Goal: Information Seeking & Learning: Find contact information

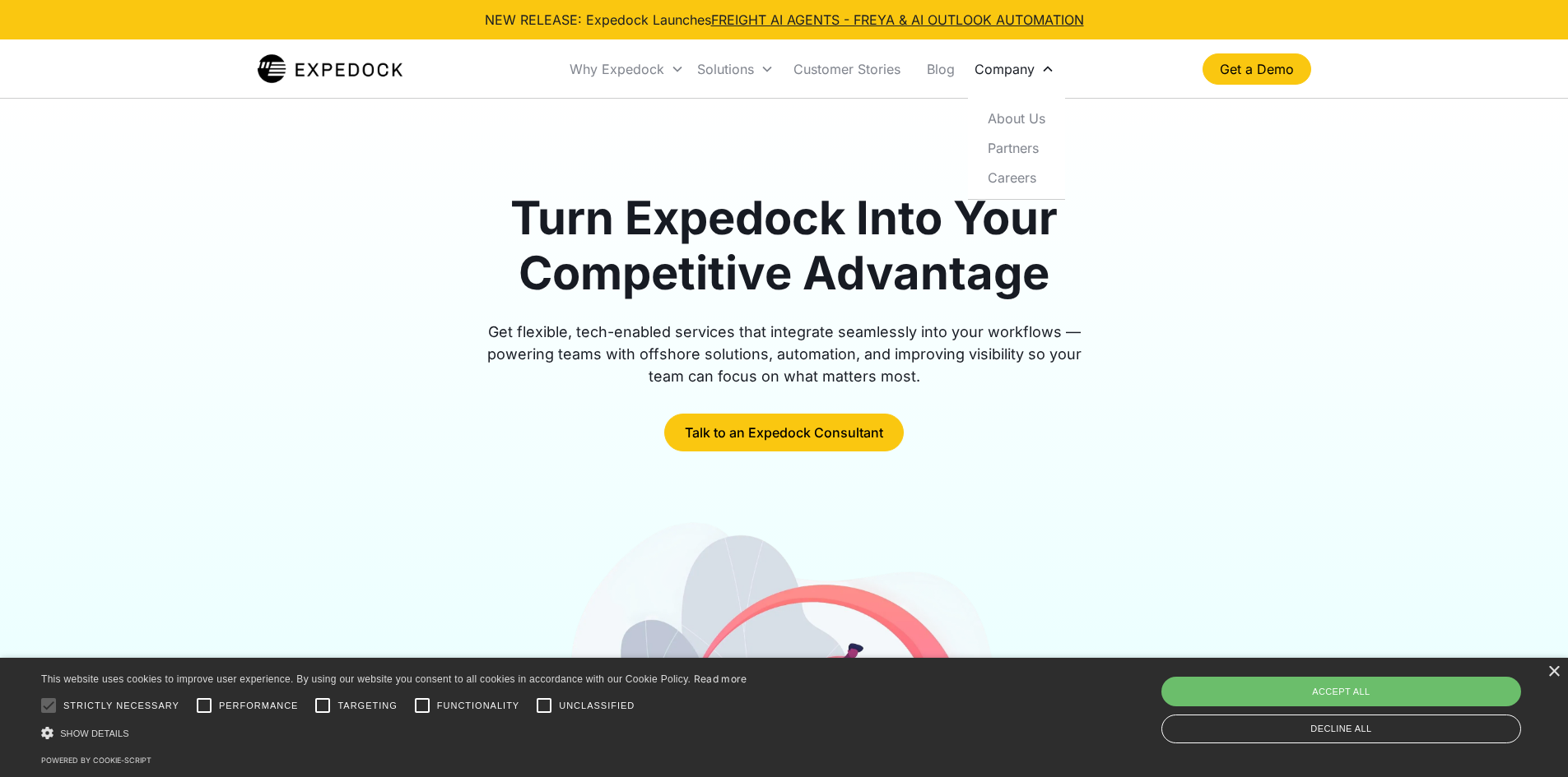
click at [1009, 66] on div "Company" at bounding box center [1005, 69] width 60 height 17
click at [1022, 119] on link "About Us" at bounding box center [1017, 119] width 84 height 30
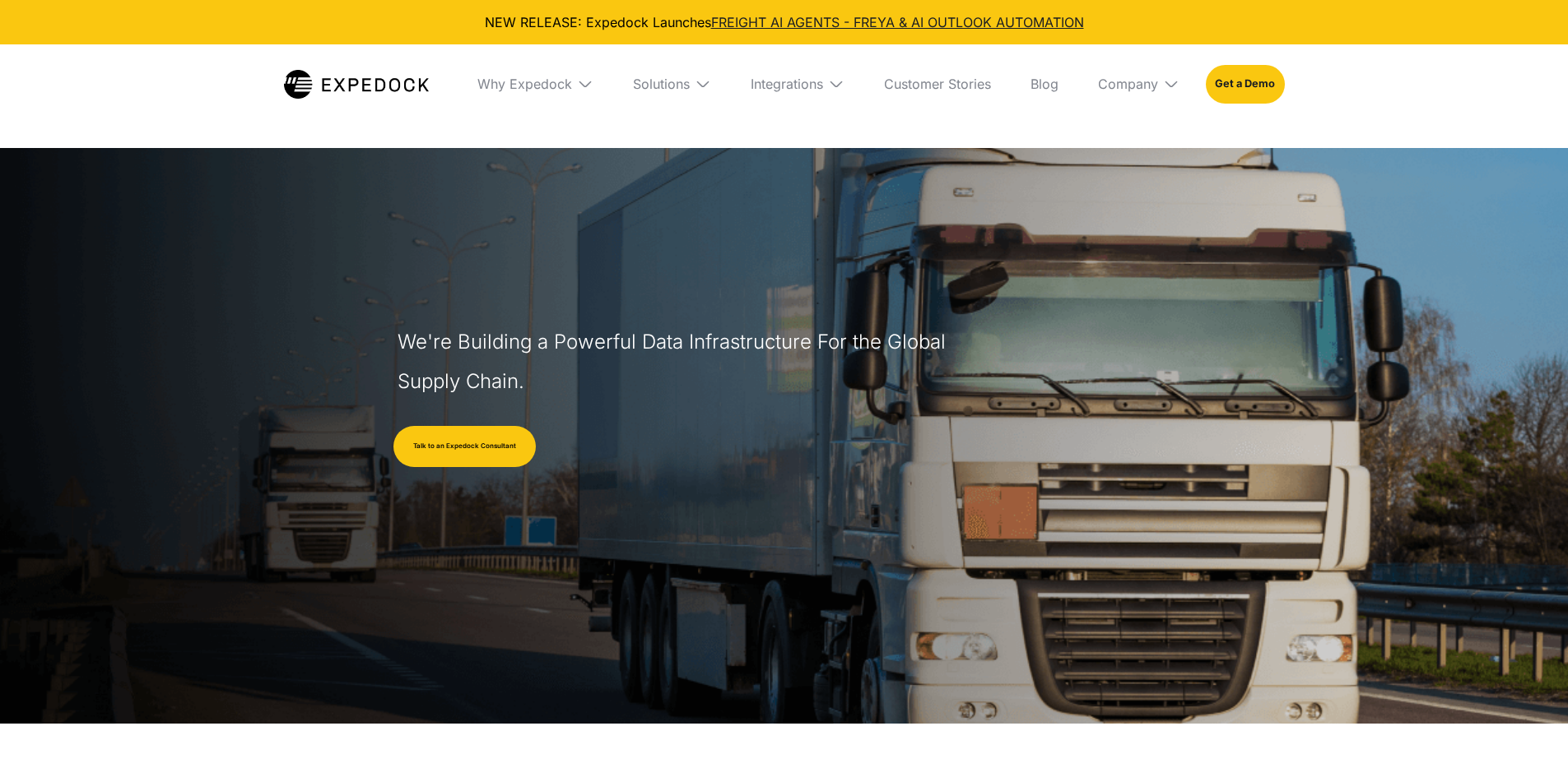
select select
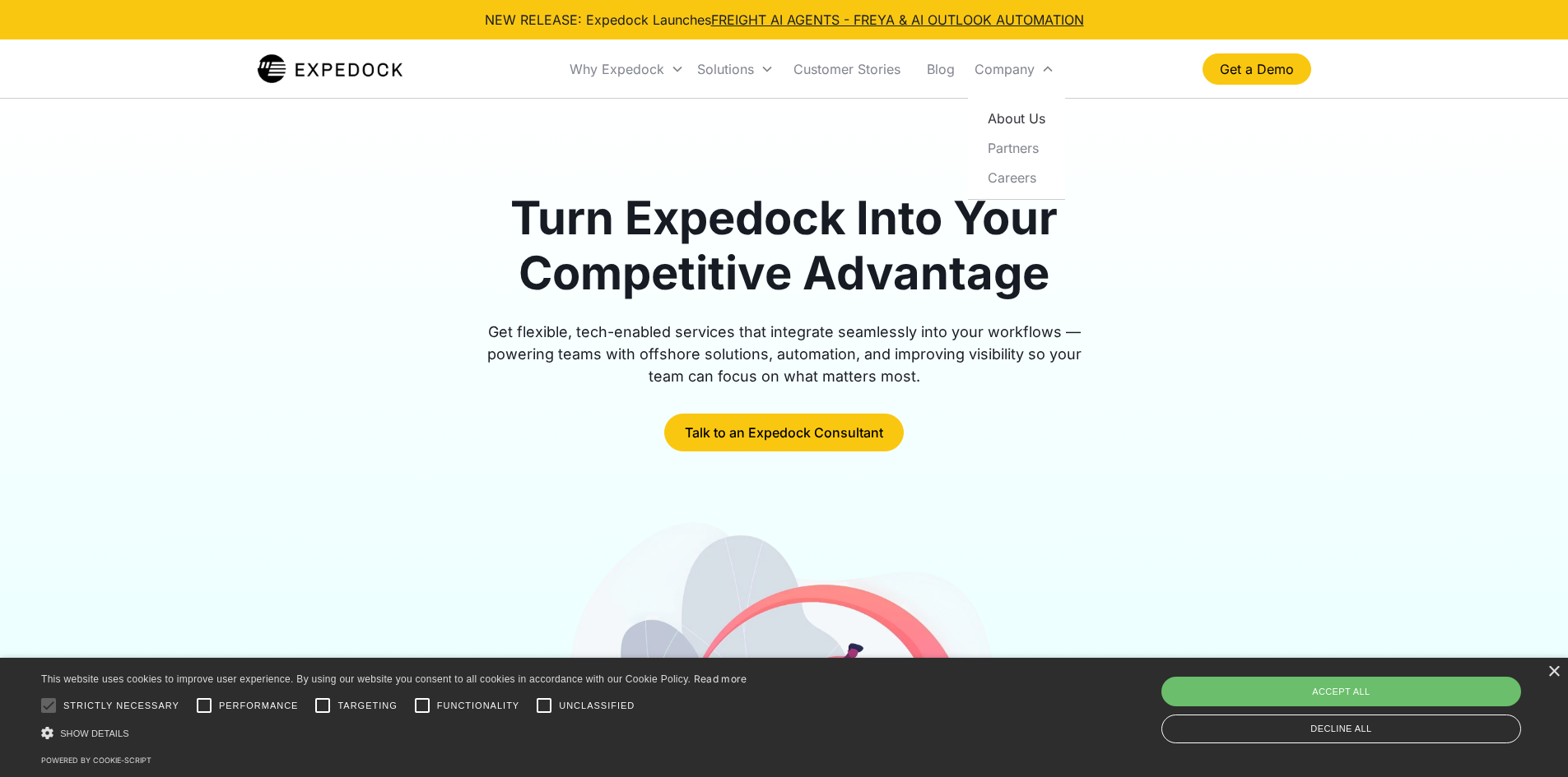
click at [1019, 120] on link "About Us" at bounding box center [1017, 119] width 84 height 30
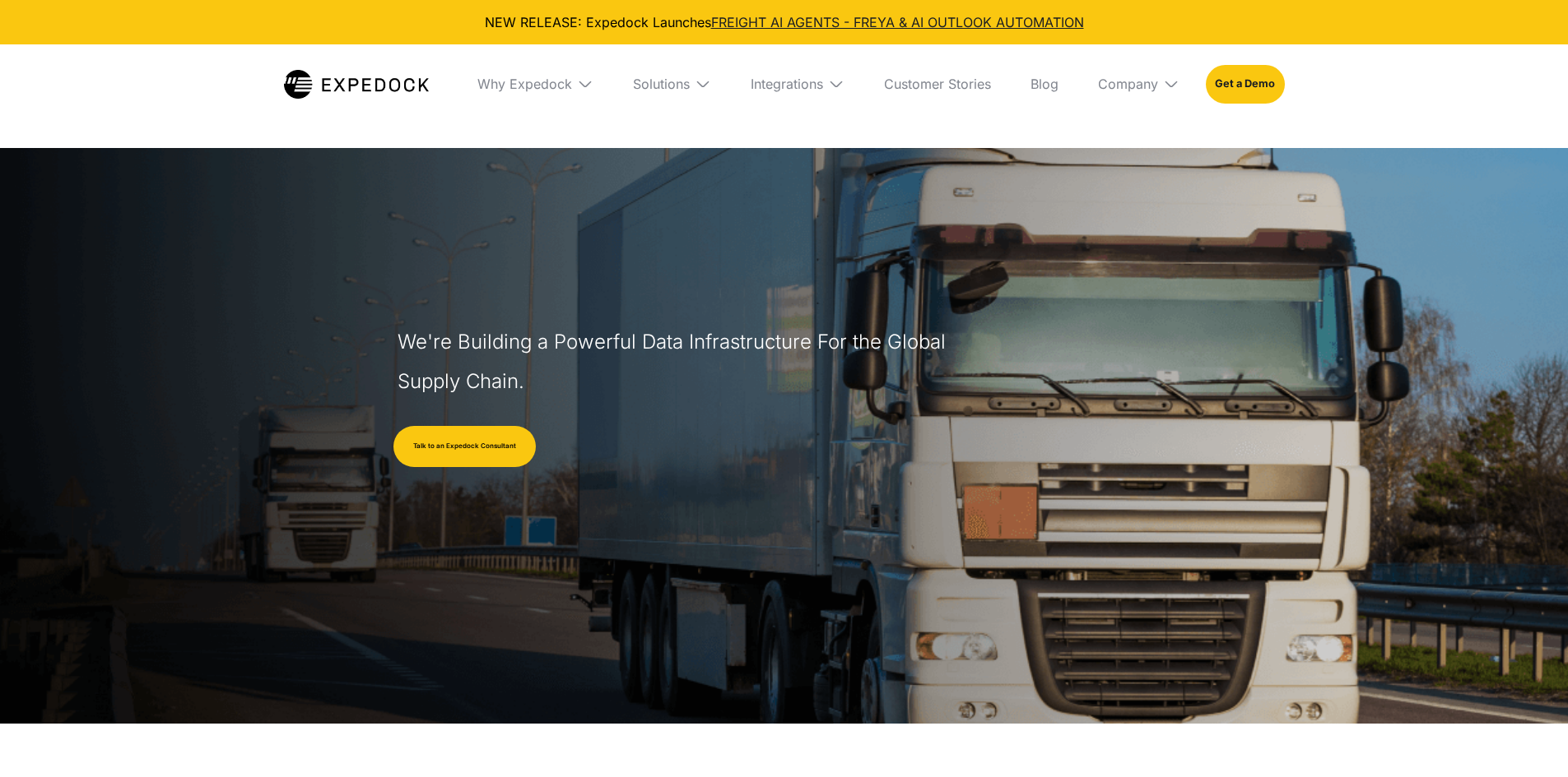
select select
click at [1140, 97] on div "Company" at bounding box center [1138, 84] width 107 height 79
click at [1138, 87] on div "Company" at bounding box center [1128, 84] width 60 height 17
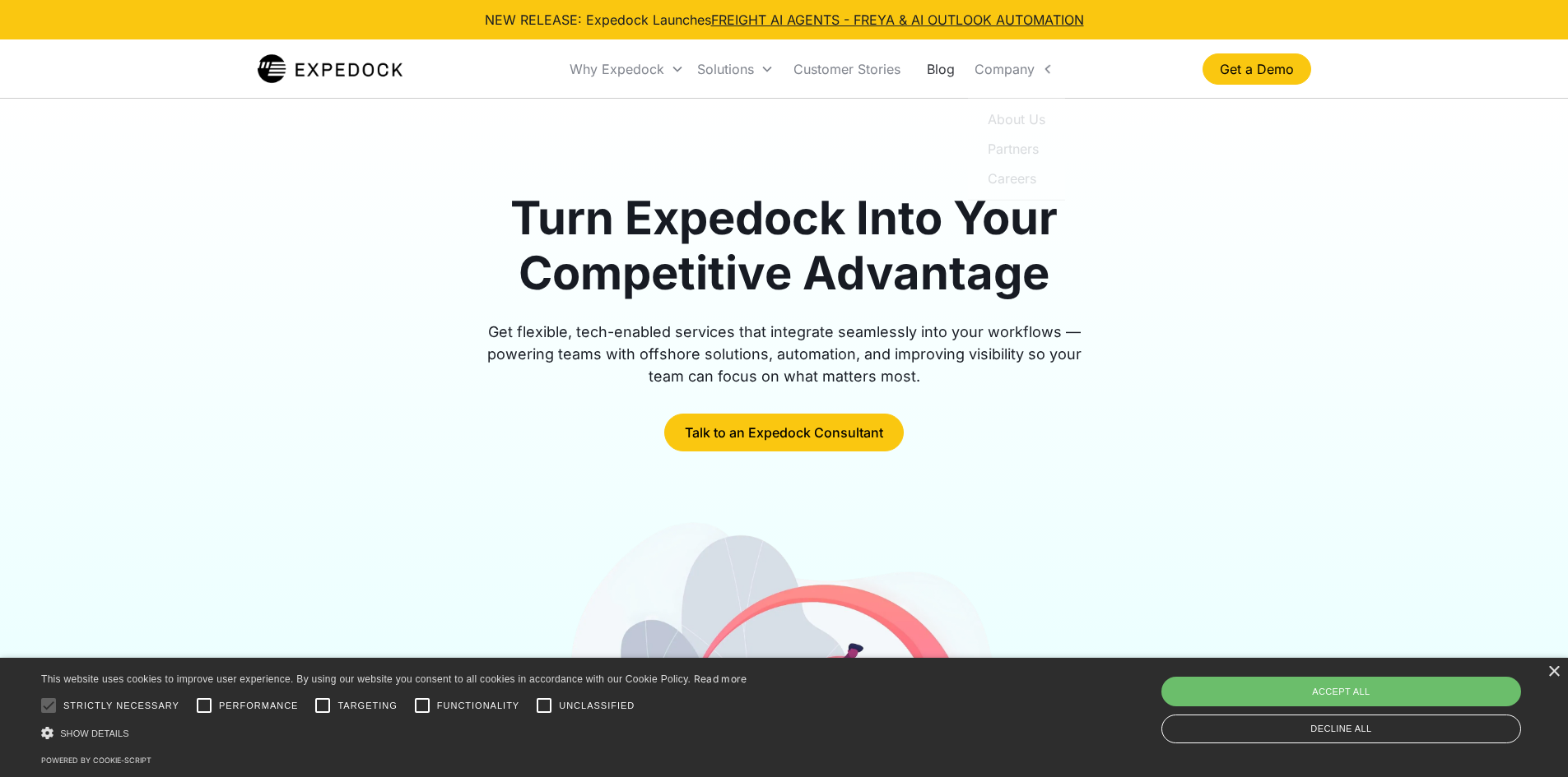
click at [967, 74] on link "Blog" at bounding box center [940, 69] width 54 height 56
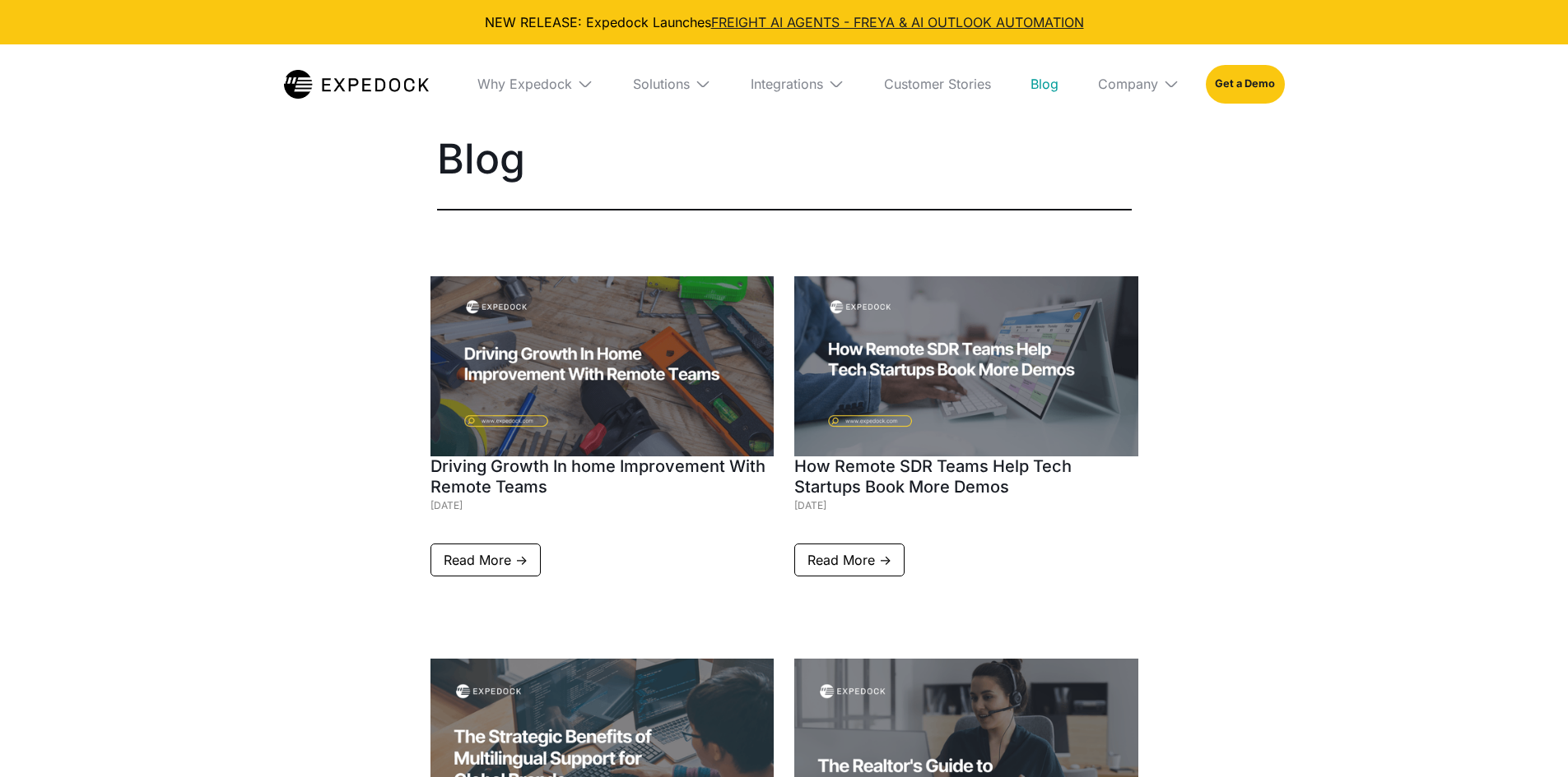
select select
click at [1144, 85] on div "Company" at bounding box center [1128, 84] width 60 height 17
click at [1129, 140] on link "About Us" at bounding box center [1138, 145] width 107 height 43
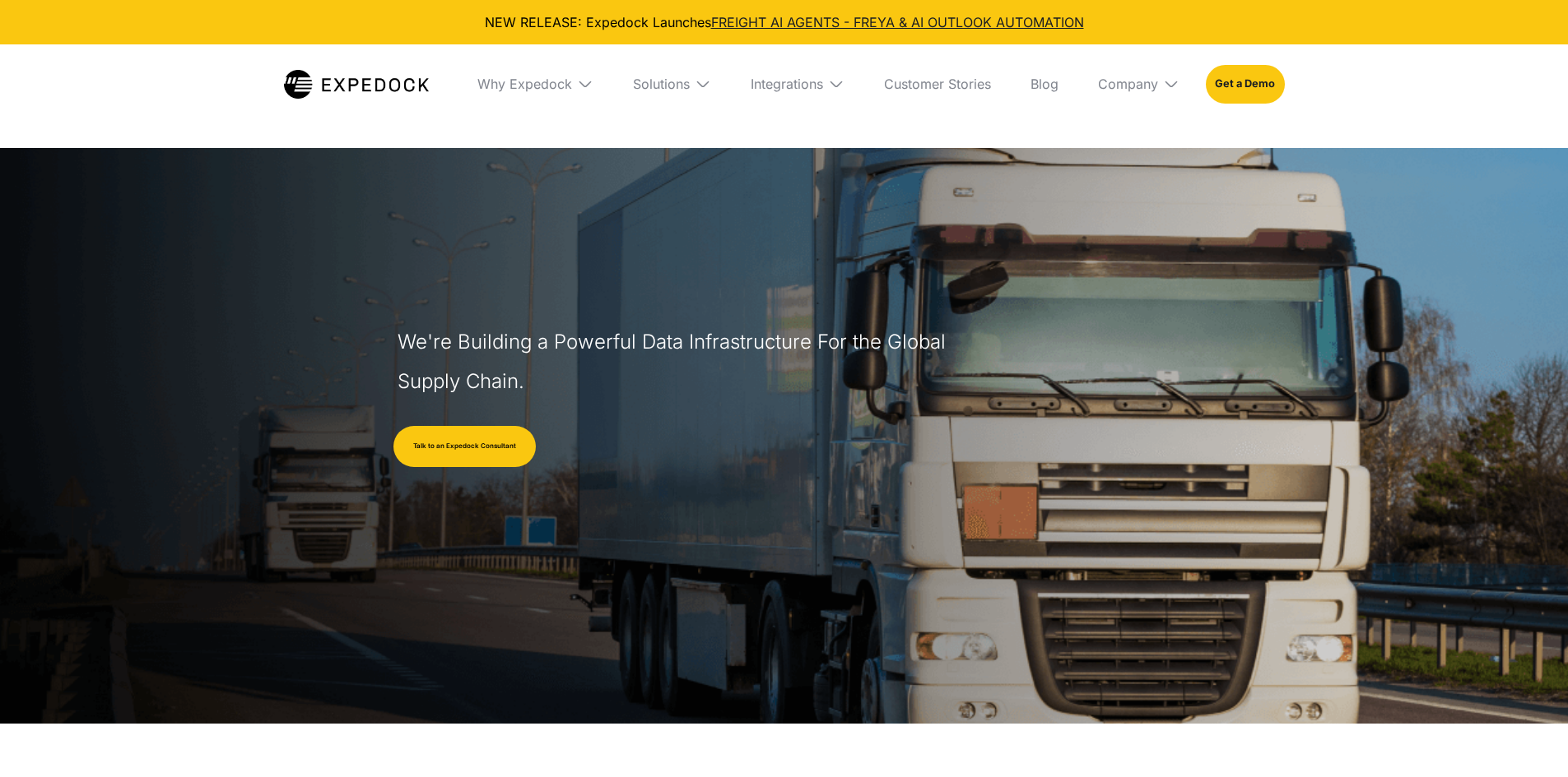
select select
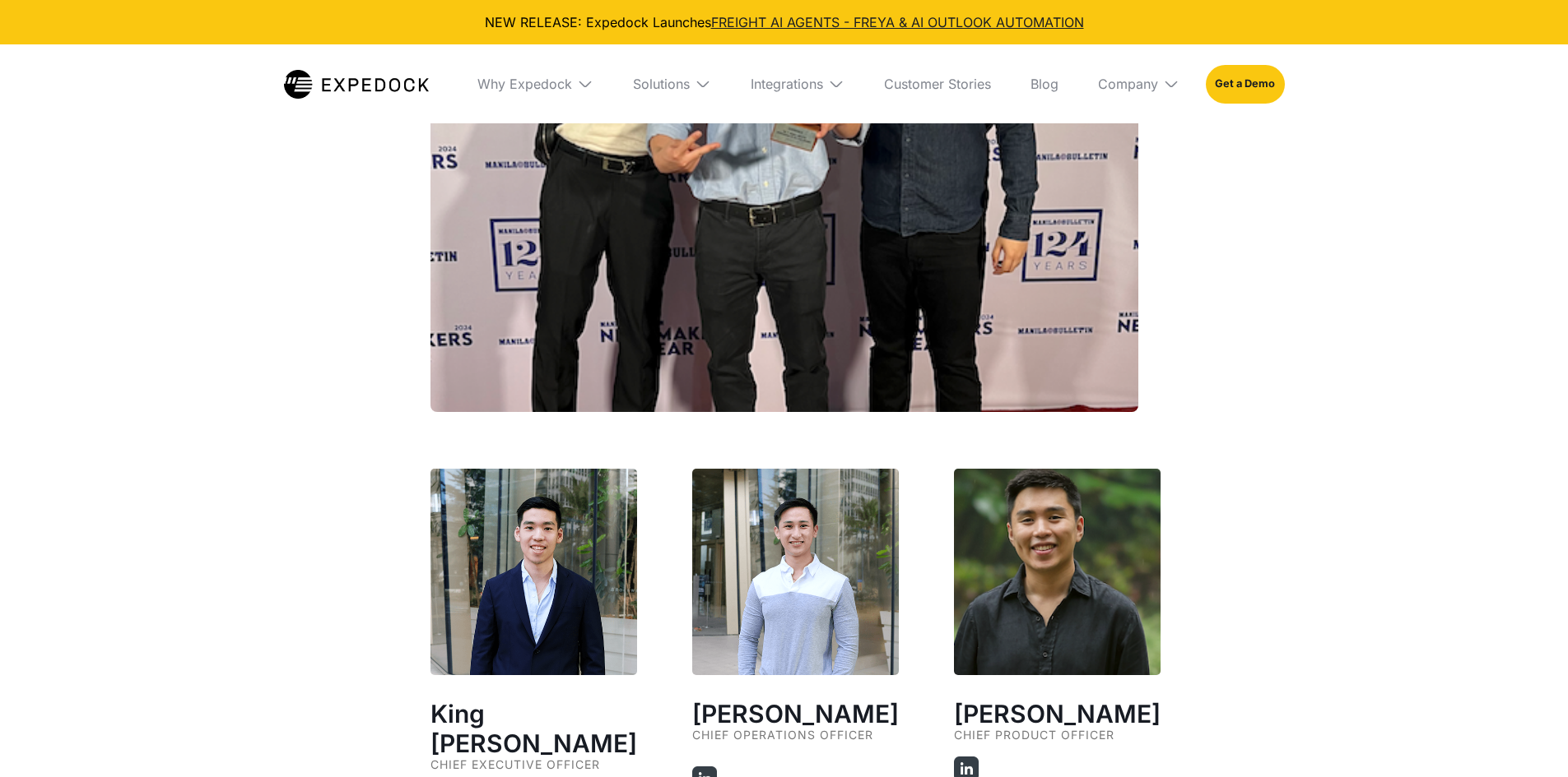
scroll to position [2878, 0]
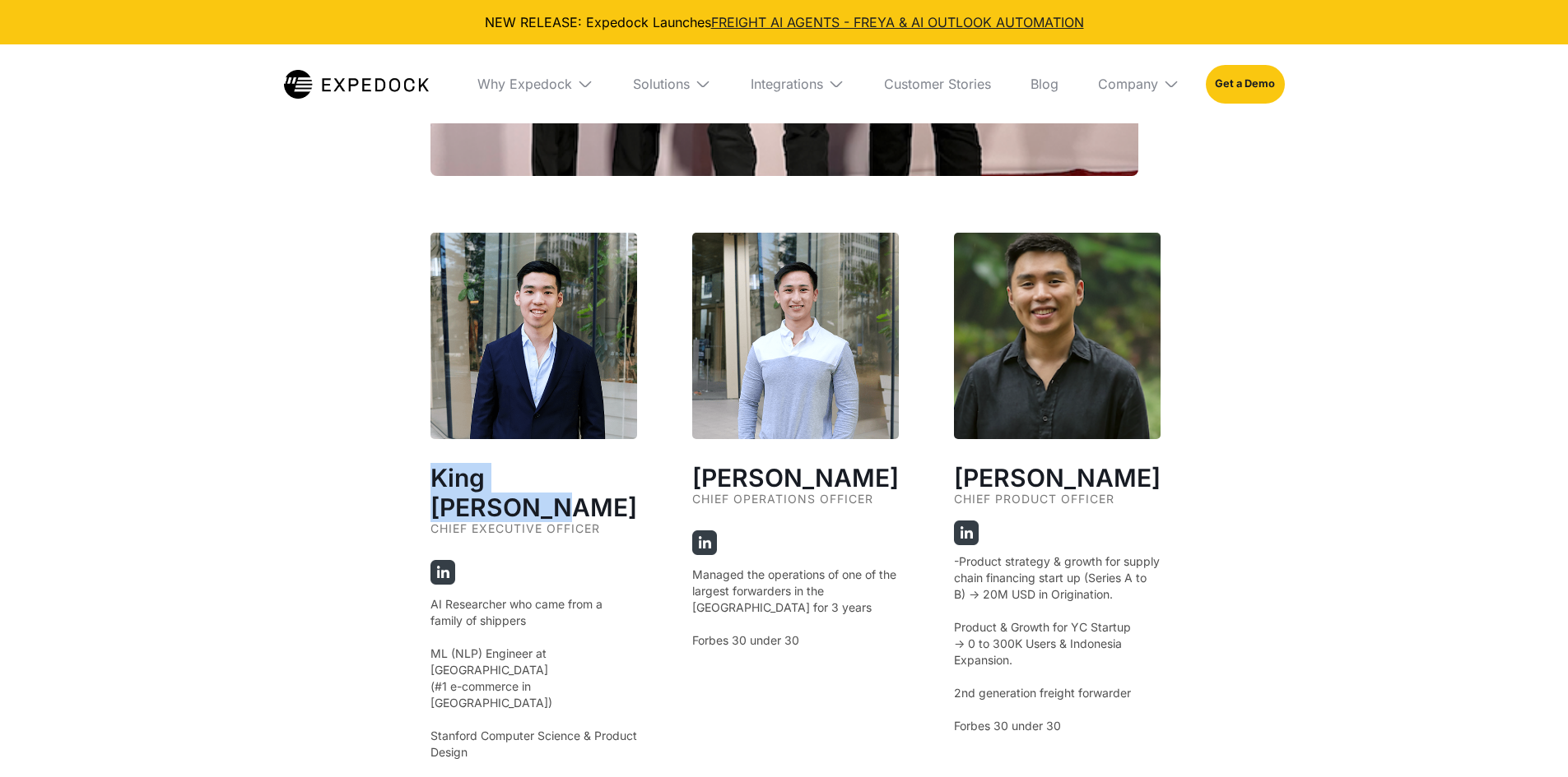
drag, startPoint x: 612, startPoint y: 472, endPoint x: 430, endPoint y: 472, distance: 182.0
click at [431, 472] on h2 "King Alandy Dy" at bounding box center [534, 492] width 207 height 59
copy h2 "King Alandy Dy"
